Goal: Information Seeking & Learning: Find specific fact

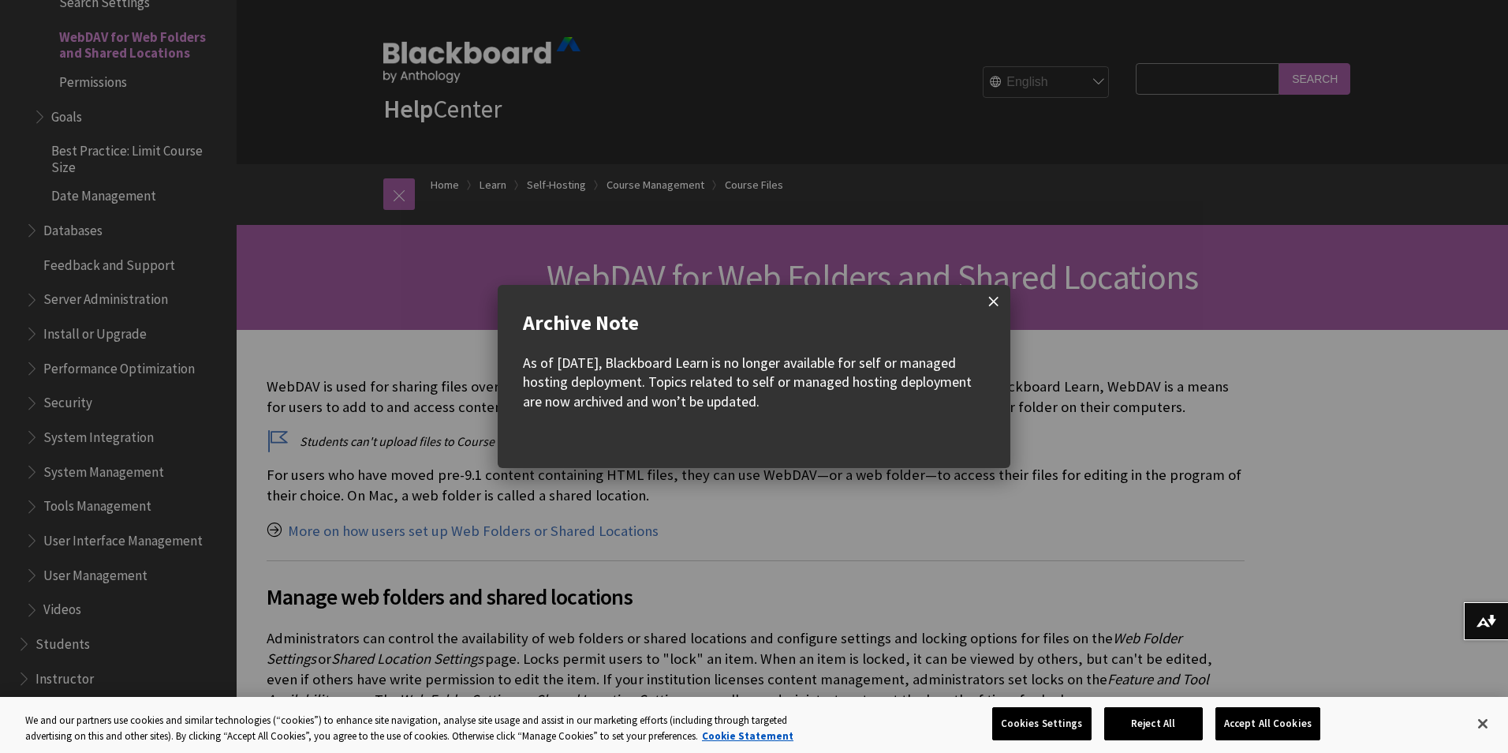
click at [987, 301] on span at bounding box center [993, 301] width 33 height 33
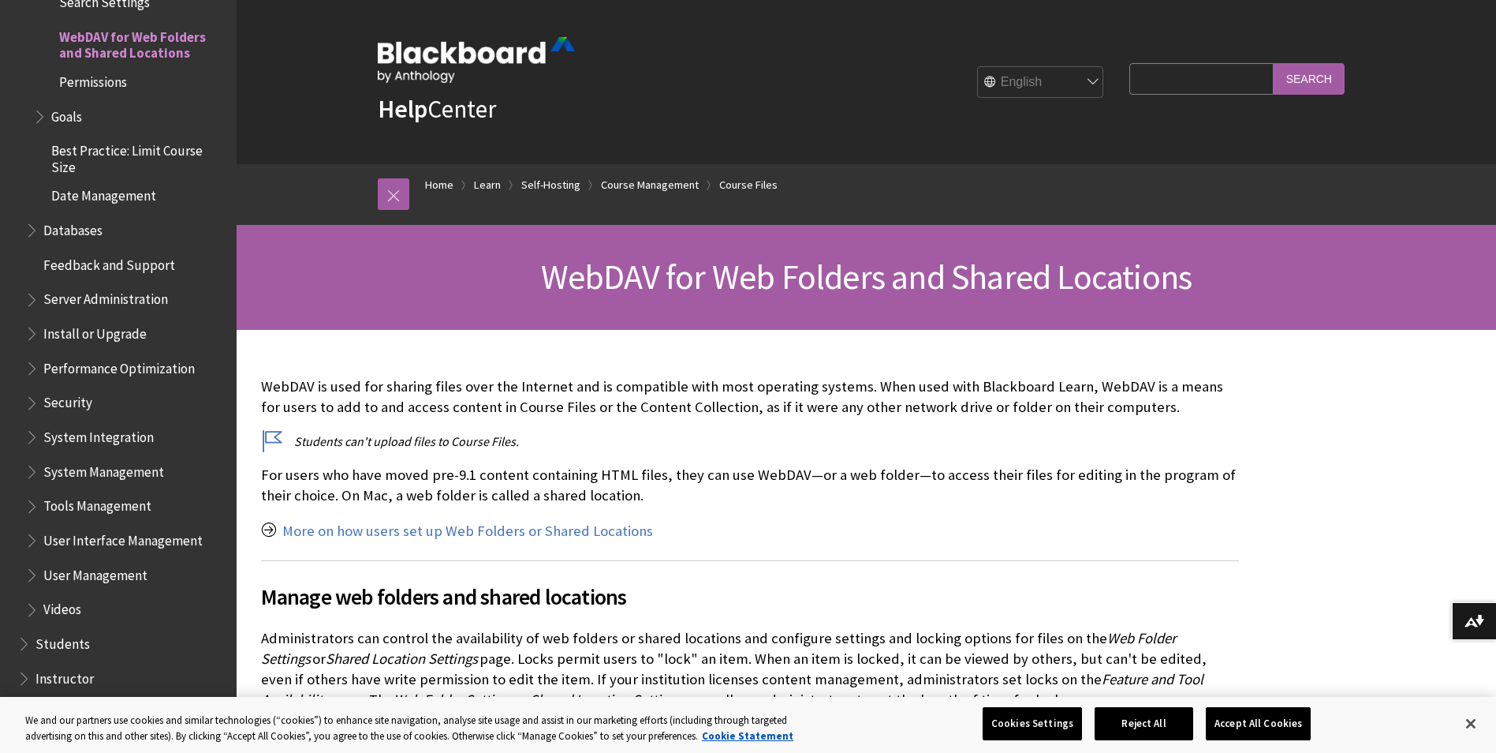
click at [1183, 85] on input "Search Query" at bounding box center [1202, 78] width 144 height 31
paste input "http://%40X%40EmbeddedFile.requestUrlStub%40X@bbcswebdav/xid-188660321_1"
type input "http://%40X%40EmbeddedFile.requestUrlStub%40X@bbcswebdav/xid-188660321_1"
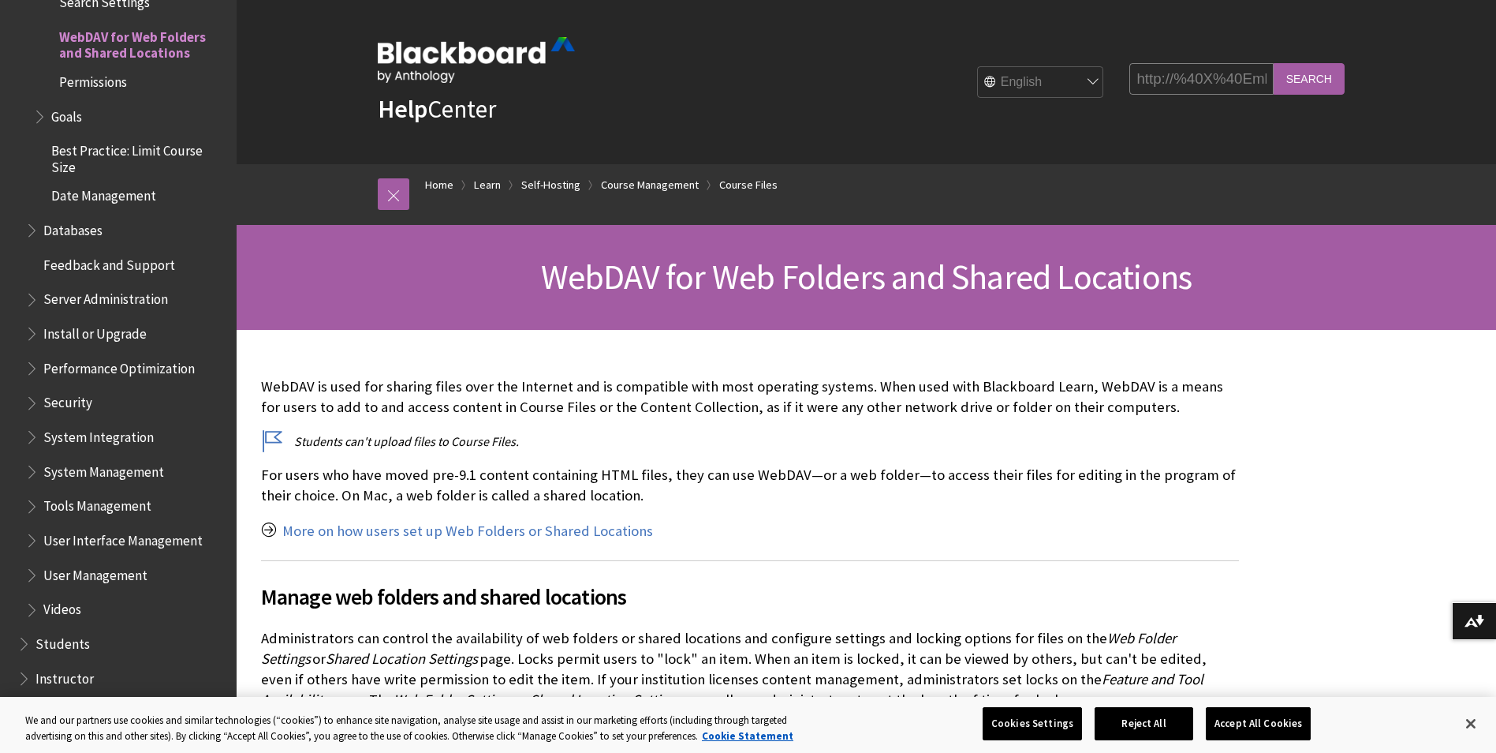
click at [1306, 78] on input "Search" at bounding box center [1309, 78] width 71 height 31
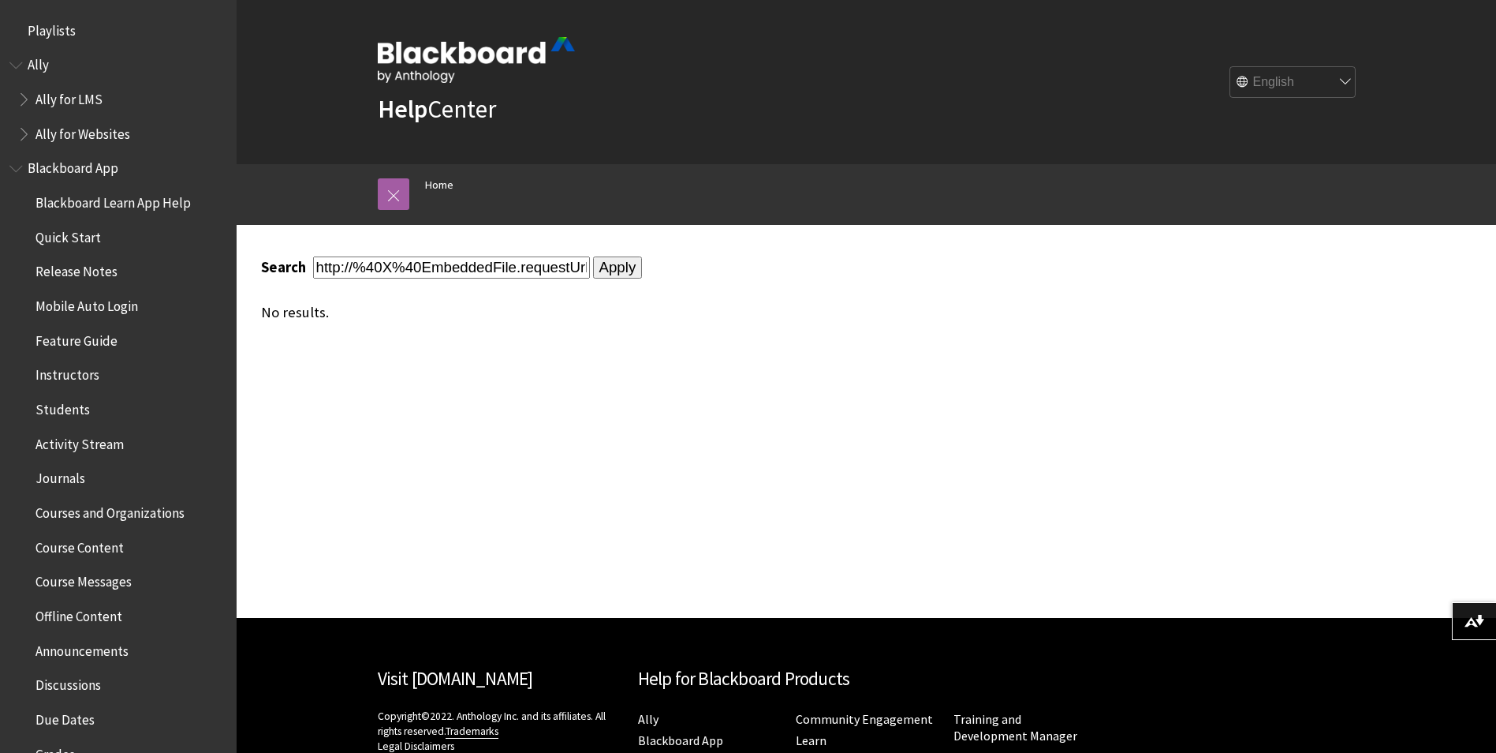
click at [69, 408] on span "Students" at bounding box center [62, 406] width 54 height 21
